Goal: Check status: Check status

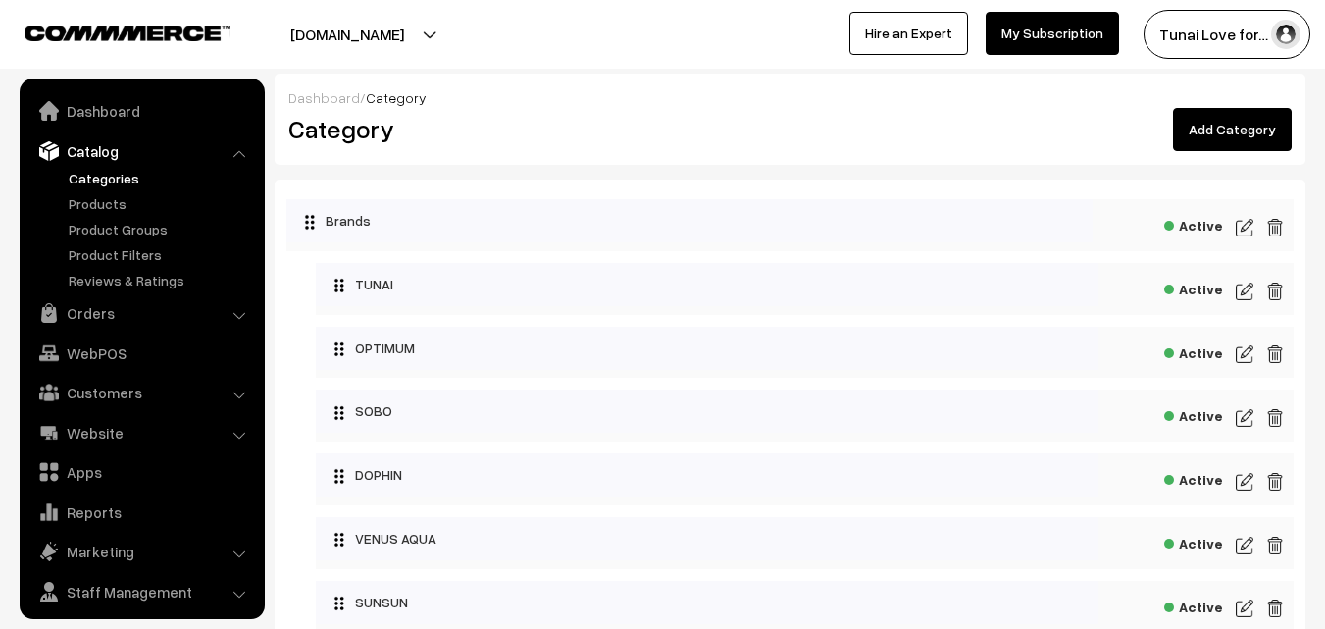
scroll to position [49, 0]
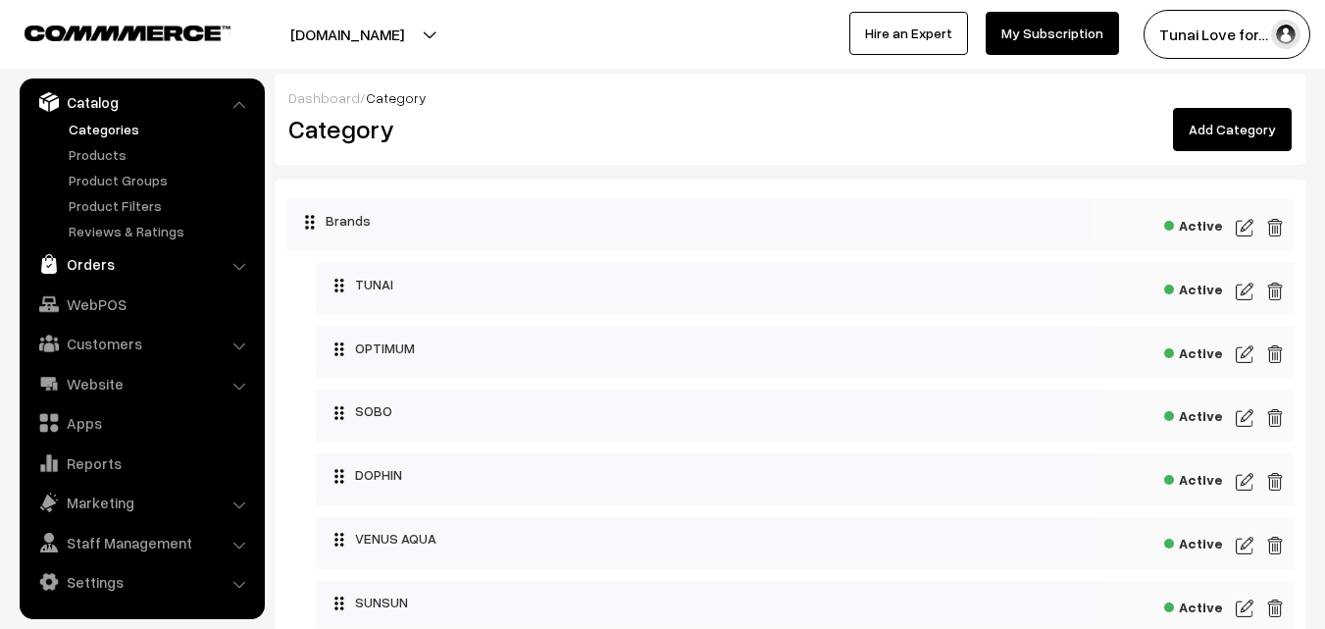
click at [194, 261] on link "Orders" at bounding box center [141, 263] width 233 height 35
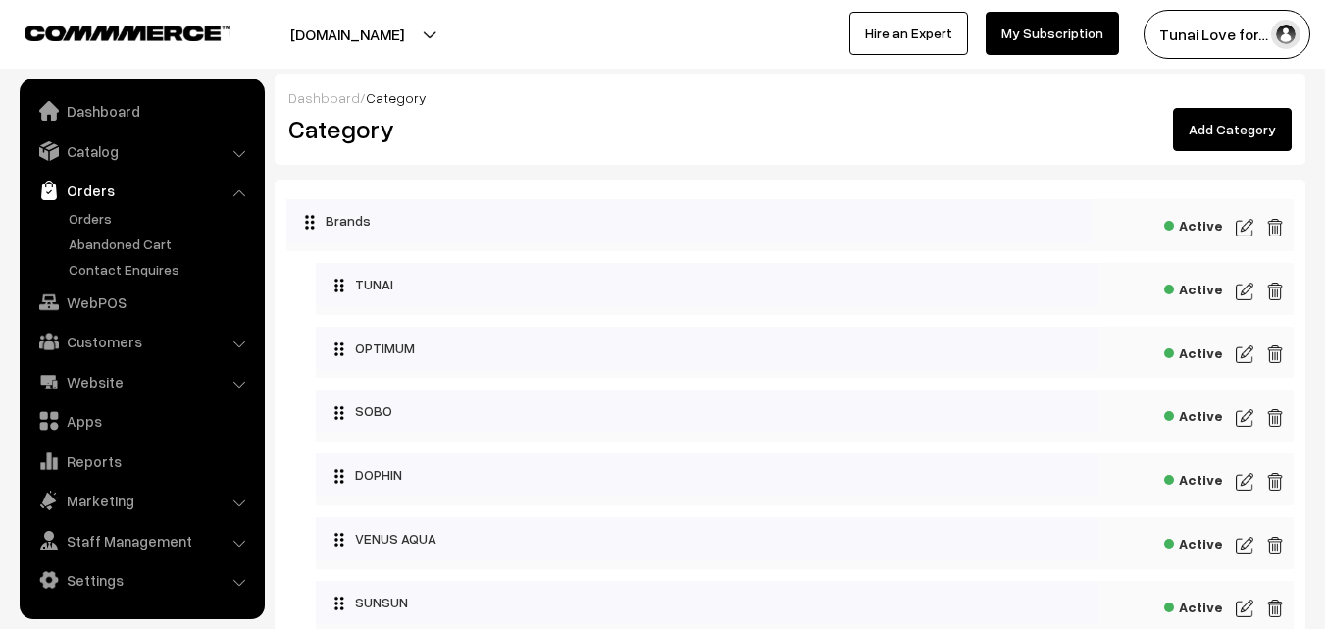
scroll to position [0, 0]
click at [108, 223] on link "Orders" at bounding box center [161, 218] width 194 height 21
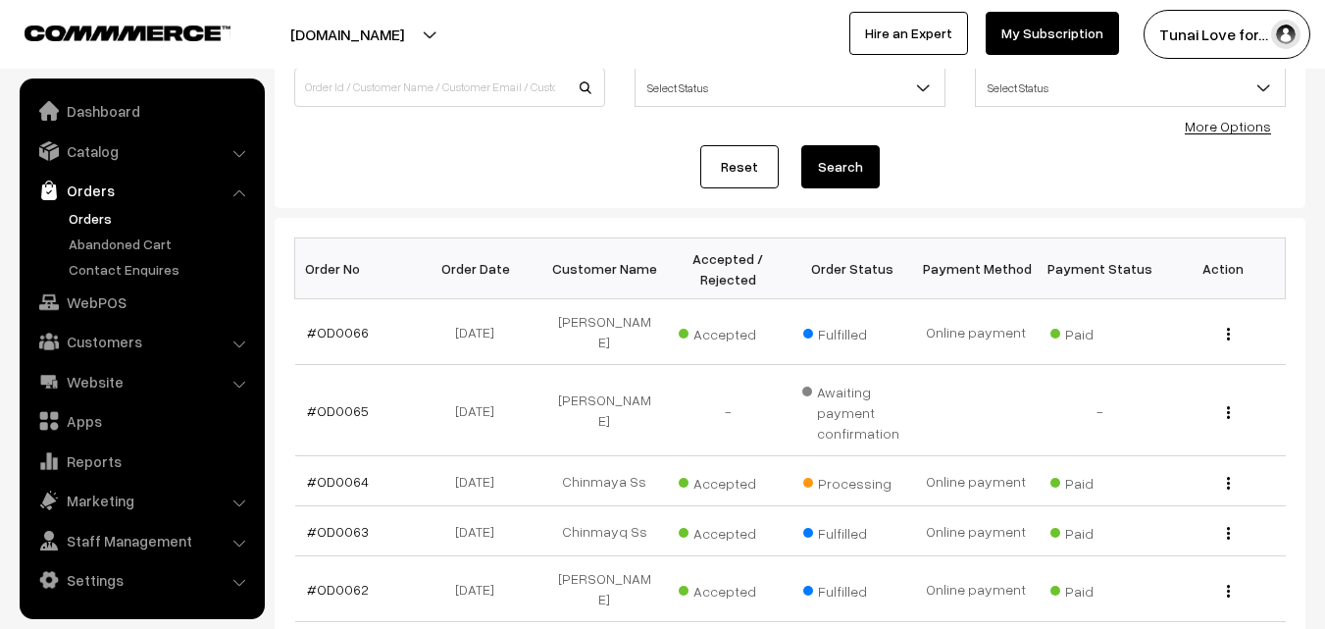
scroll to position [196, 0]
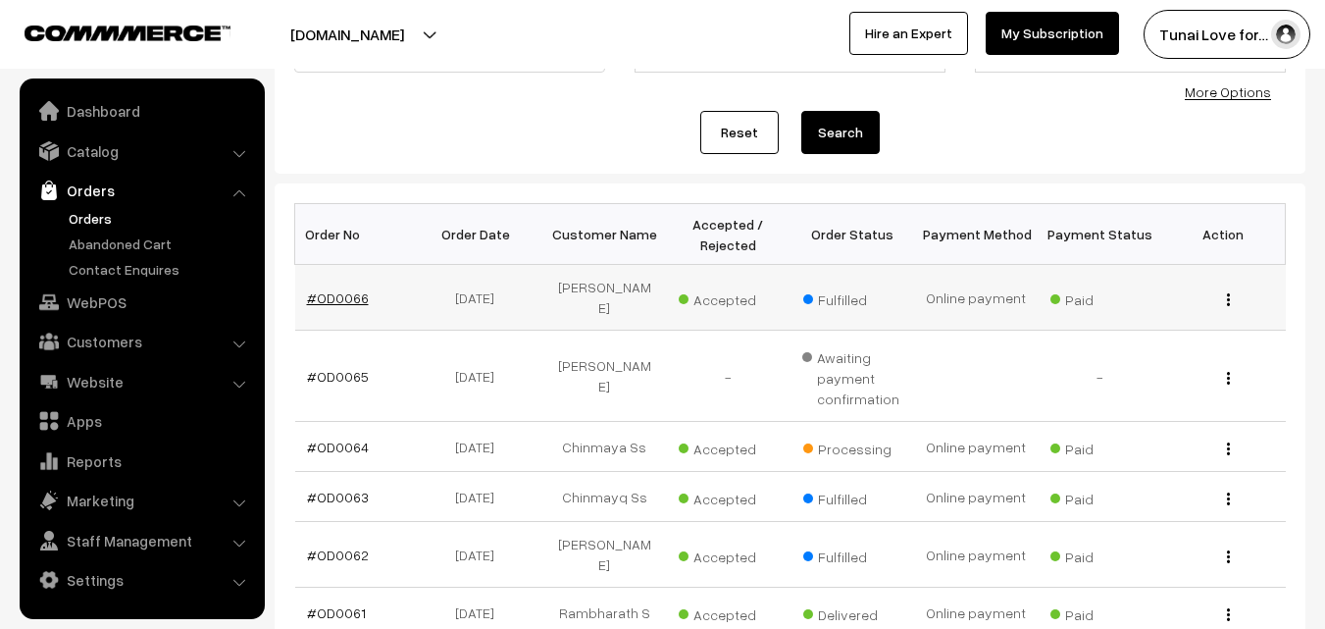
click at [358, 293] on link "#OD0066" at bounding box center [338, 297] width 62 height 17
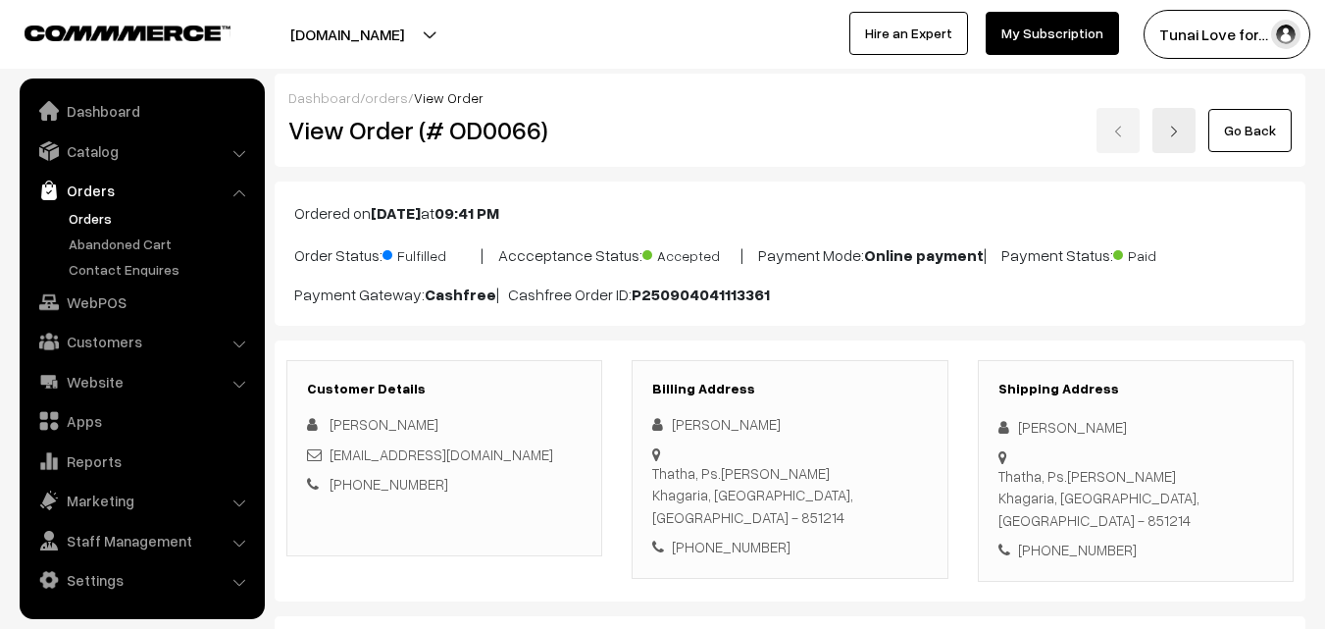
click at [96, 213] on link "Orders" at bounding box center [161, 218] width 194 height 21
